Goal: Task Accomplishment & Management: Use online tool/utility

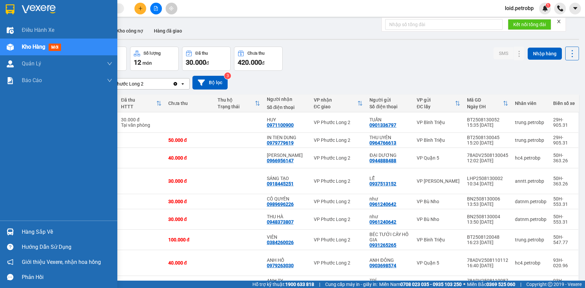
click at [30, 234] on div "Hàng sắp về" at bounding box center [67, 232] width 91 height 10
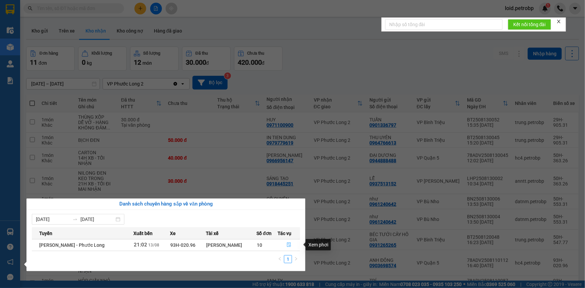
click at [288, 244] on icon "file-done" at bounding box center [289, 245] width 5 height 5
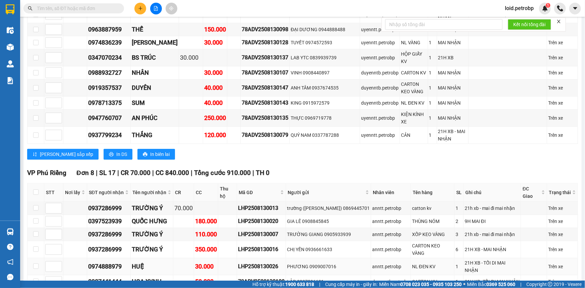
scroll to position [1281, 0]
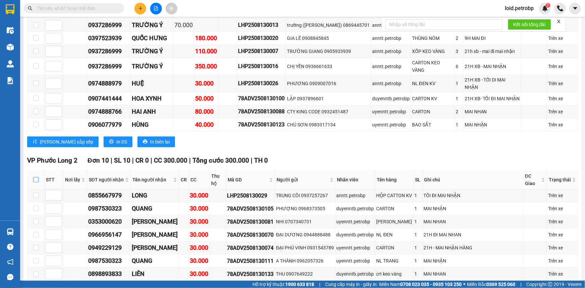
click at [36, 177] on input "checkbox" at bounding box center [35, 179] width 5 height 5
checkbox input "true"
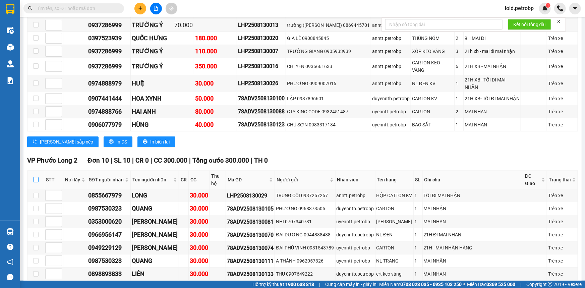
checkbox input "true"
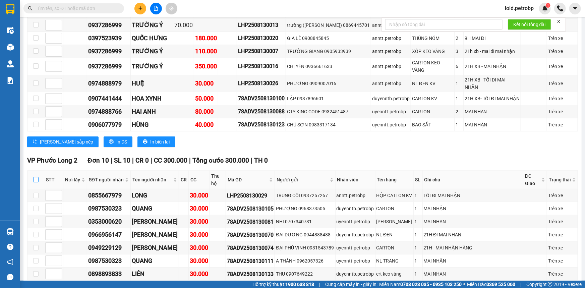
checkbox input "true"
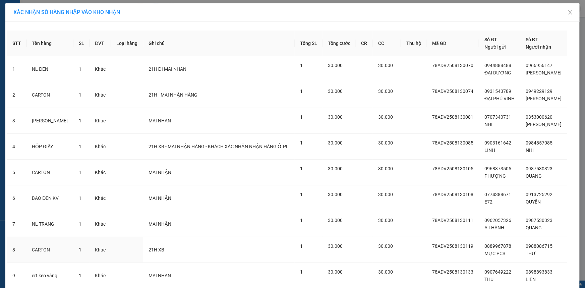
scroll to position [75, 0]
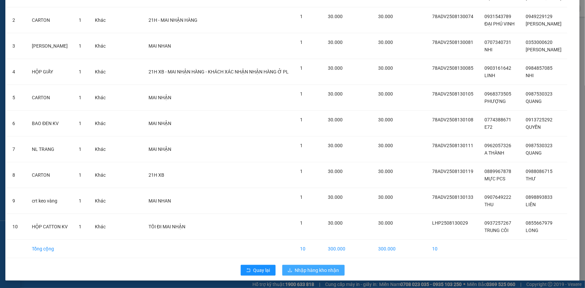
click at [302, 268] on span "Nhập hàng kho nhận" at bounding box center [317, 270] width 44 height 7
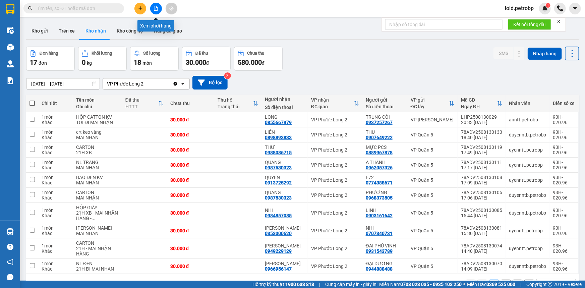
click at [157, 8] on icon "file-add" at bounding box center [156, 8] width 5 height 5
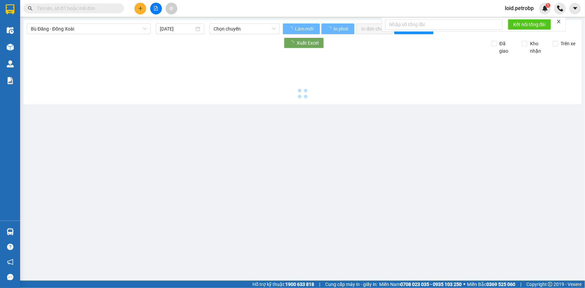
type input "[DATE]"
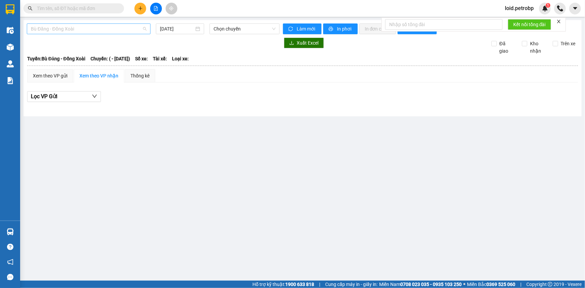
click at [111, 32] on span "Bù Đăng - Đồng Xoài" at bounding box center [89, 29] width 116 height 10
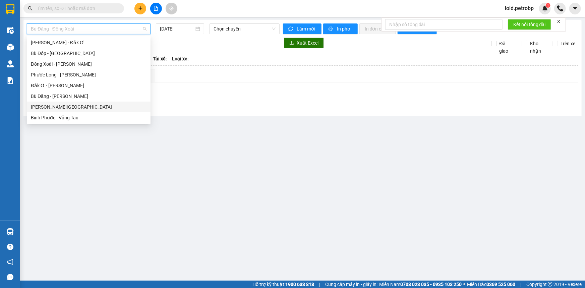
scroll to position [67, 0]
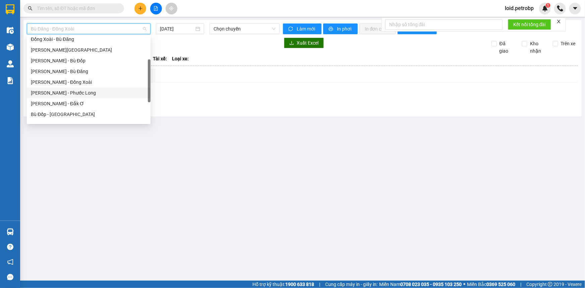
click at [79, 92] on div "[PERSON_NAME] - Phước Long" at bounding box center [89, 92] width 116 height 7
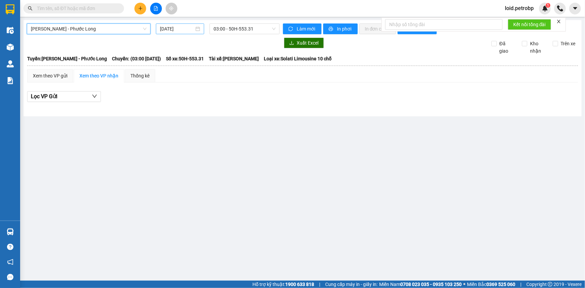
click at [190, 29] on input "[DATE]" at bounding box center [177, 28] width 34 height 7
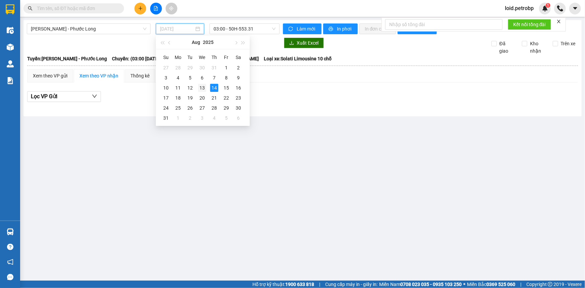
click at [203, 86] on div "13" at bounding box center [202, 88] width 8 height 8
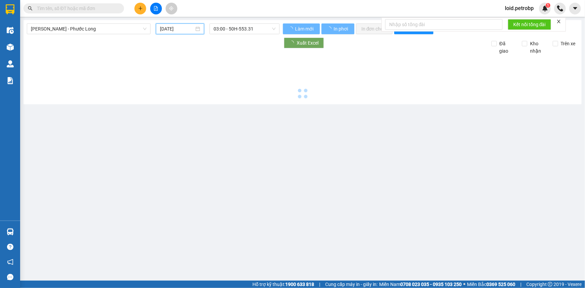
type input "[DATE]"
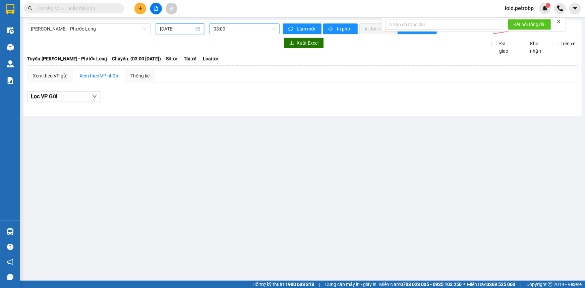
click at [247, 30] on span "03:00" at bounding box center [245, 29] width 62 height 10
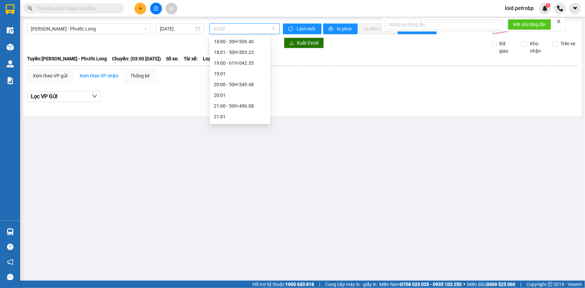
scroll to position [408, 0]
click at [252, 87] on div "21:02 (TC) - 93H-020.96" at bounding box center [240, 85] width 52 height 7
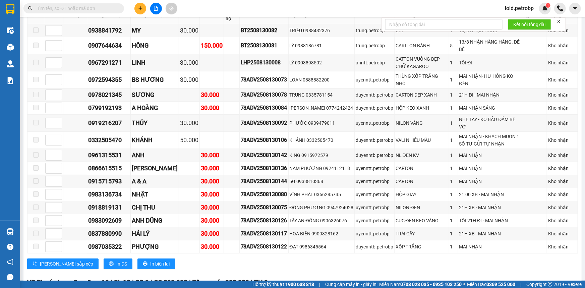
scroll to position [1281, 0]
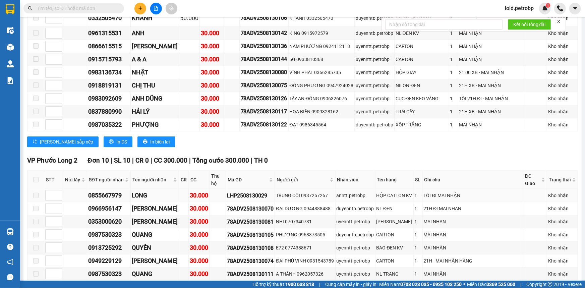
click at [101, 191] on div "0855667979" at bounding box center [108, 195] width 41 height 9
copy div "0855667979"
click at [106, 204] on div "0966956147" at bounding box center [108, 208] width 41 height 9
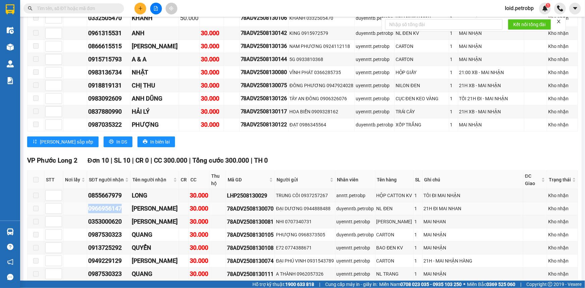
copy div "0966956147"
click at [114, 217] on div "0353000620" at bounding box center [108, 221] width 41 height 9
copy div "0353000620"
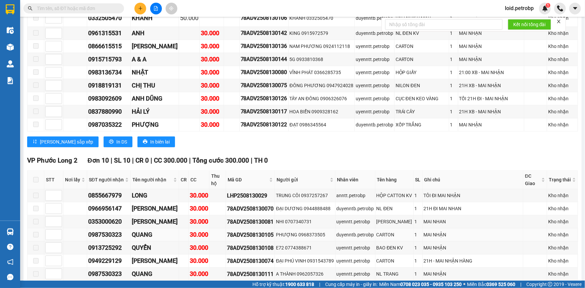
click at [108, 230] on div "0987530323" at bounding box center [108, 234] width 41 height 9
copy div "0987530323"
click at [112, 243] on div "0913725292" at bounding box center [108, 247] width 41 height 9
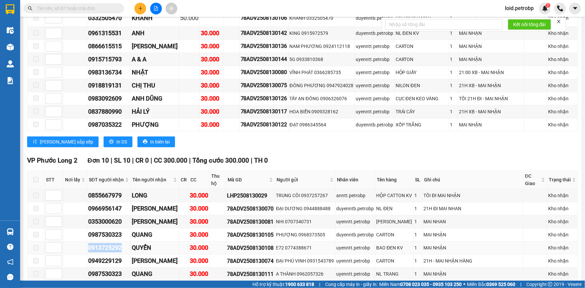
copy div "0913725292"
click at [108, 256] on div "0949229129" at bounding box center [108, 260] width 41 height 9
copy div "0949229129"
click at [95, 269] on div "0987530323" at bounding box center [108, 273] width 41 height 9
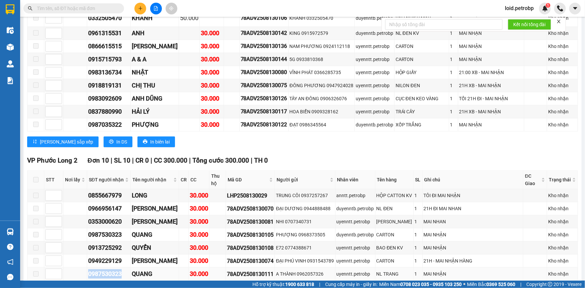
click at [95, 269] on div "0987530323" at bounding box center [108, 273] width 41 height 9
copy div "0987530323"
click at [102, 282] on div "0898893833" at bounding box center [108, 286] width 41 height 9
copy div "0898893833"
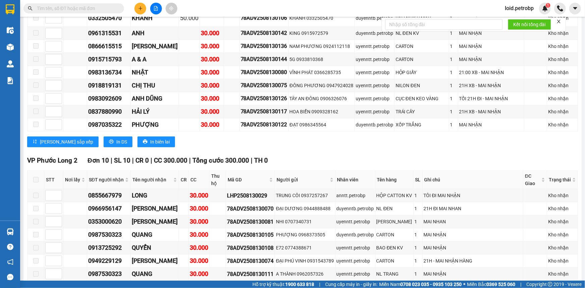
copy div "0988086715"
